Goal: Check status: Check status

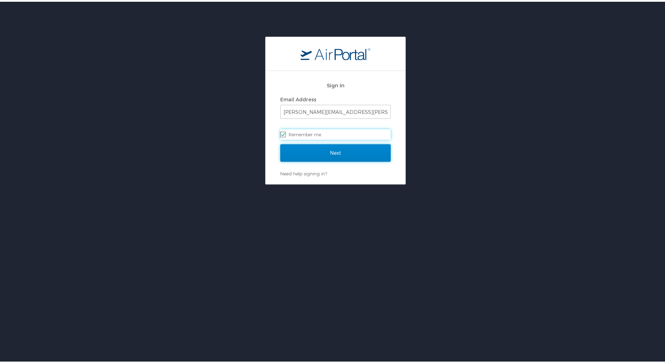
click at [318, 149] on input "Next" at bounding box center [335, 151] width 110 height 17
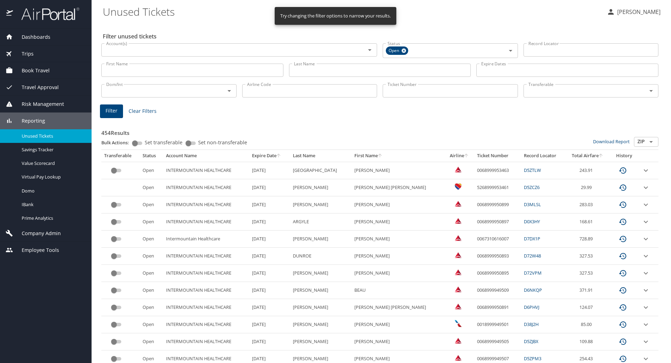
click at [304, 71] on input "Last Name" at bounding box center [380, 70] width 182 height 13
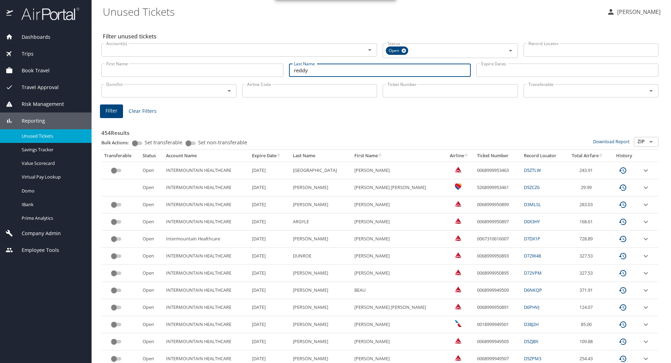
click at [112, 109] on span "Filter" at bounding box center [112, 111] width 12 height 9
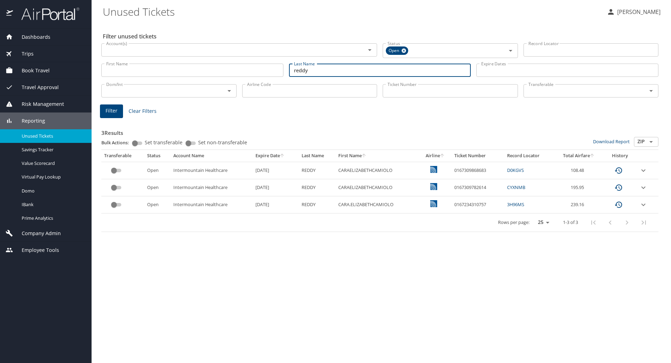
drag, startPoint x: 329, startPoint y: 69, endPoint x: 188, endPoint y: 67, distance: 140.2
click at [188, 67] on div "First Name First Name Last Name reddy Last Name Expire Dates Expire Dates" at bounding box center [380, 70] width 563 height 25
type input "flood"
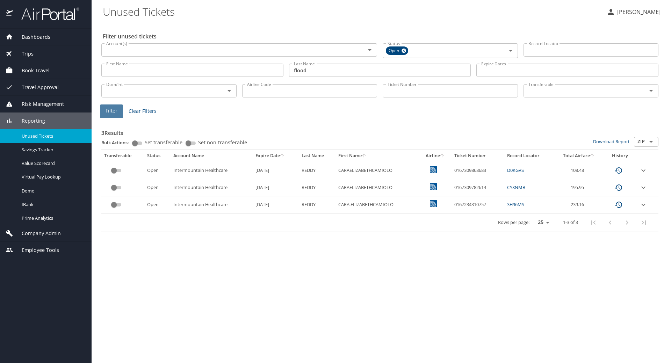
click at [111, 111] on span "Filter" at bounding box center [112, 111] width 12 height 9
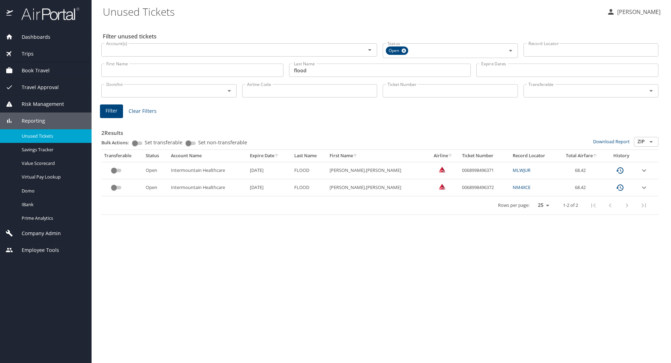
click at [100, 105] on button "Filter" at bounding box center [111, 112] width 23 height 14
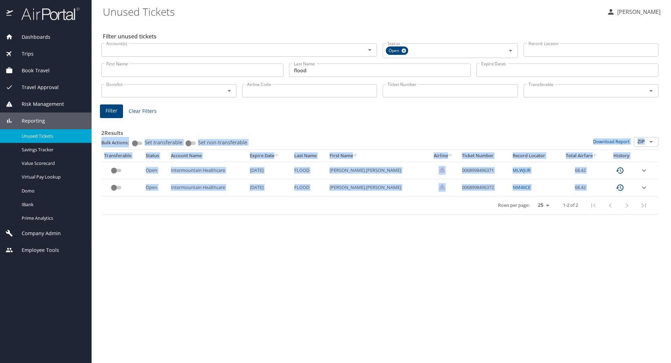
drag, startPoint x: 100, startPoint y: 141, endPoint x: 141, endPoint y: 217, distance: 86.5
click at [118, 208] on div "2 Results Bulk Actions: Set transferable Set non-transferable Download Report Z…" at bounding box center [380, 166] width 563 height 104
click at [155, 230] on div "Filter unused tickets Account(s) Account(s) Status Open Status Record Locator R…" at bounding box center [381, 192] width 557 height 341
